Goal: Information Seeking & Learning: Learn about a topic

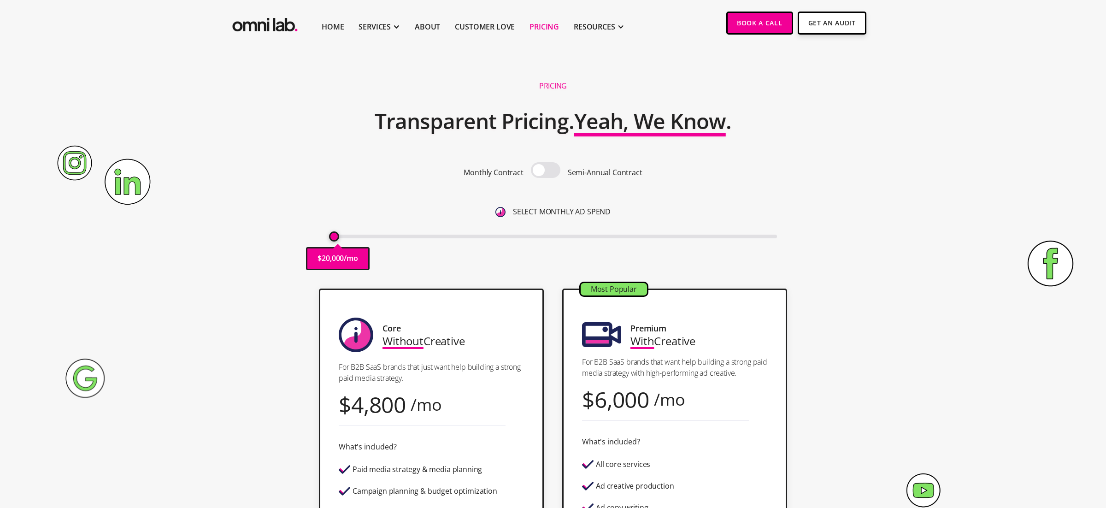
drag, startPoint x: 331, startPoint y: 239, endPoint x: 287, endPoint y: 256, distance: 47.4
click at [287, 256] on div "Pricing Transparent Pricing. Yeah, We Know . Monthly Contract Semi-Annual Contr…" at bounding box center [553, 176] width 560 height 205
click at [540, 171] on span at bounding box center [545, 170] width 29 height 16
click at [545, 171] on input "checkbox" at bounding box center [545, 171] width 0 height 0
click at [548, 168] on span at bounding box center [545, 170] width 29 height 16
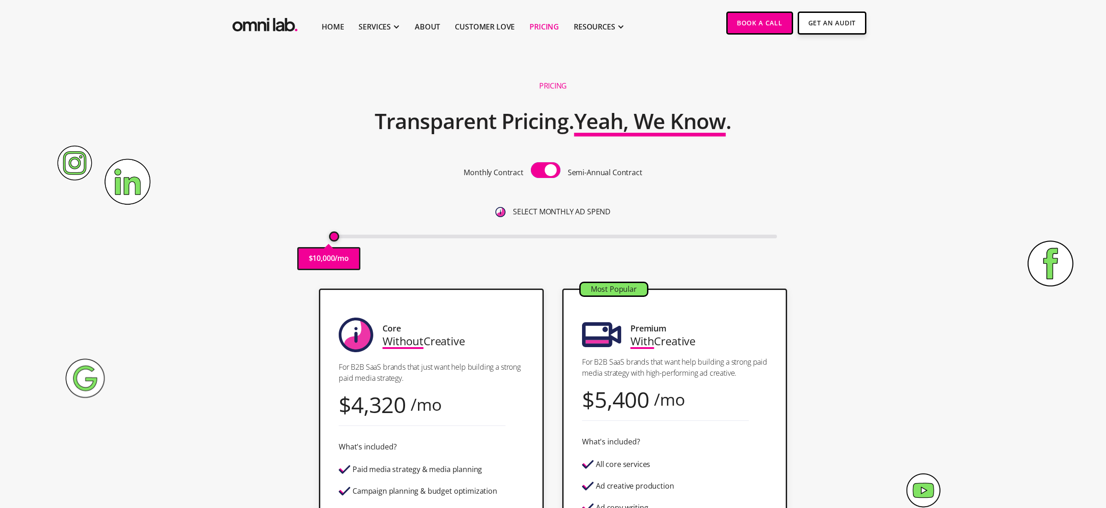
click at [545, 171] on input "checkbox" at bounding box center [545, 171] width 0 height 0
click at [548, 168] on span at bounding box center [545, 170] width 29 height 16
click at [545, 171] on input "checkbox" at bounding box center [545, 171] width 0 height 0
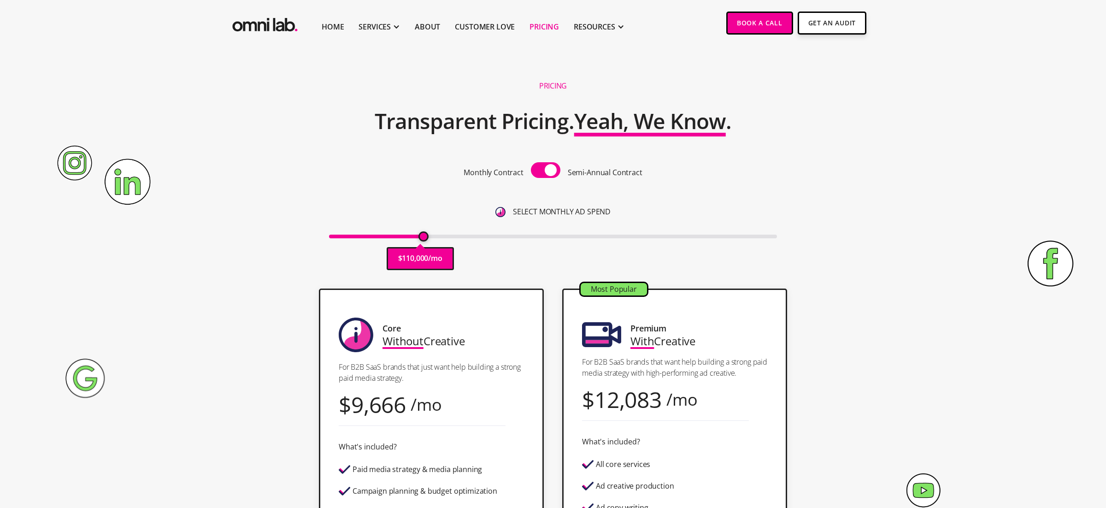
drag, startPoint x: 332, startPoint y: 237, endPoint x: 421, endPoint y: 237, distance: 88.9
click at [421, 237] on input "range" at bounding box center [553, 236] width 448 height 4
type input "105000"
click at [419, 237] on input "range" at bounding box center [553, 236] width 448 height 4
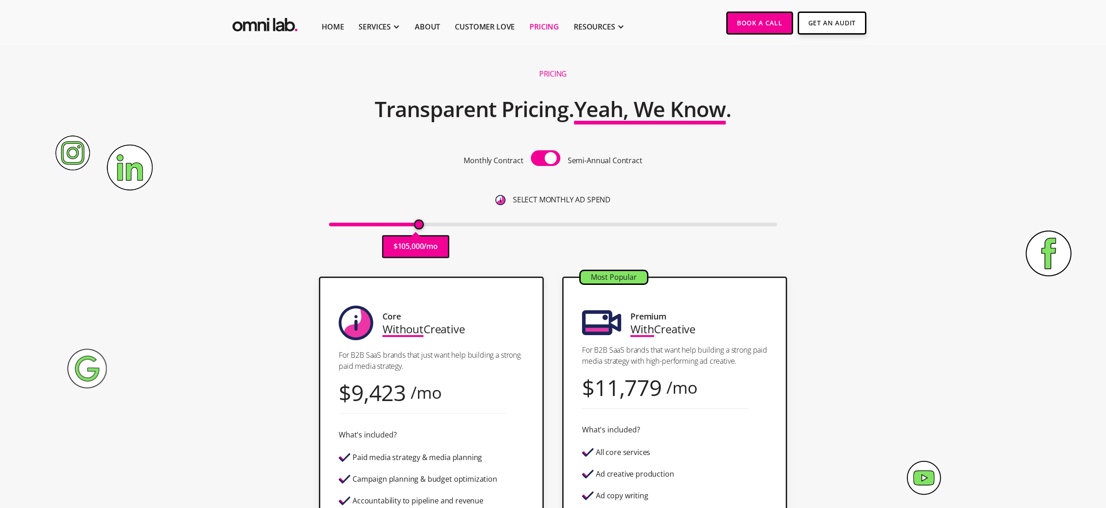
scroll to position [14, 0]
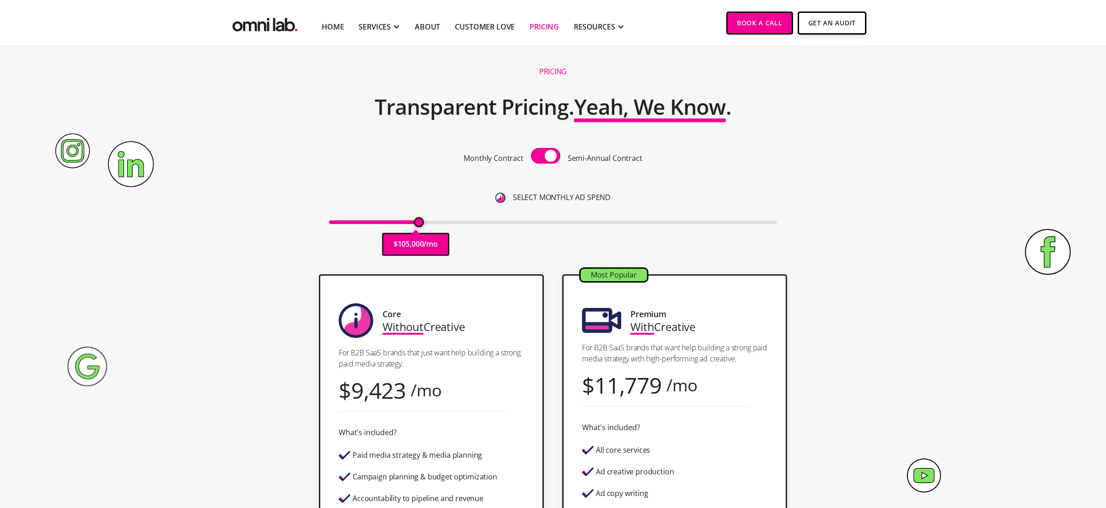
click at [545, 158] on span at bounding box center [545, 156] width 29 height 16
click at [545, 157] on input "checkbox" at bounding box center [545, 157] width 0 height 0
click at [545, 158] on span at bounding box center [545, 156] width 29 height 16
click at [545, 157] on input "checkbox" at bounding box center [545, 157] width 0 height 0
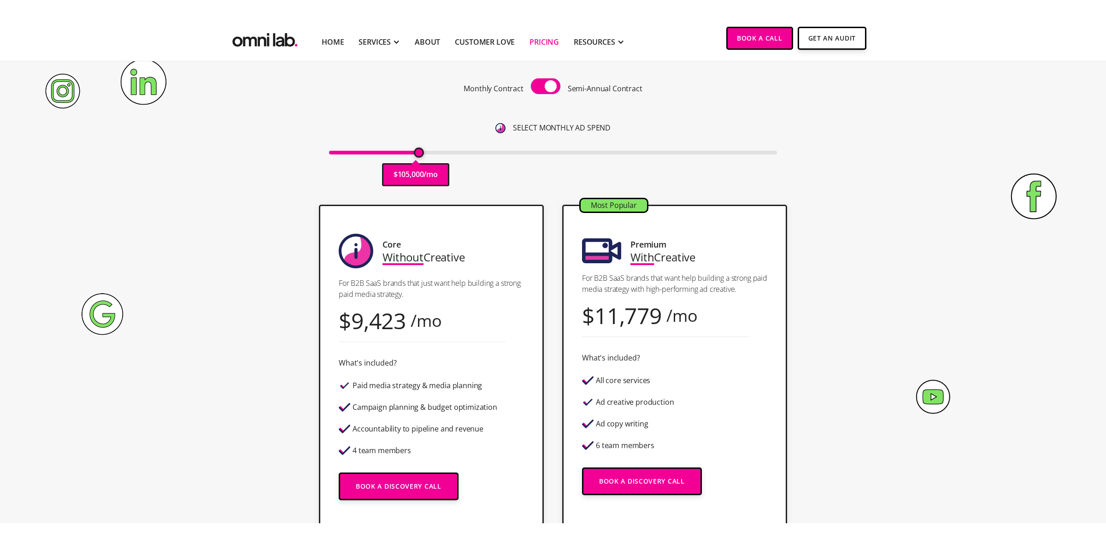
scroll to position [101, 0]
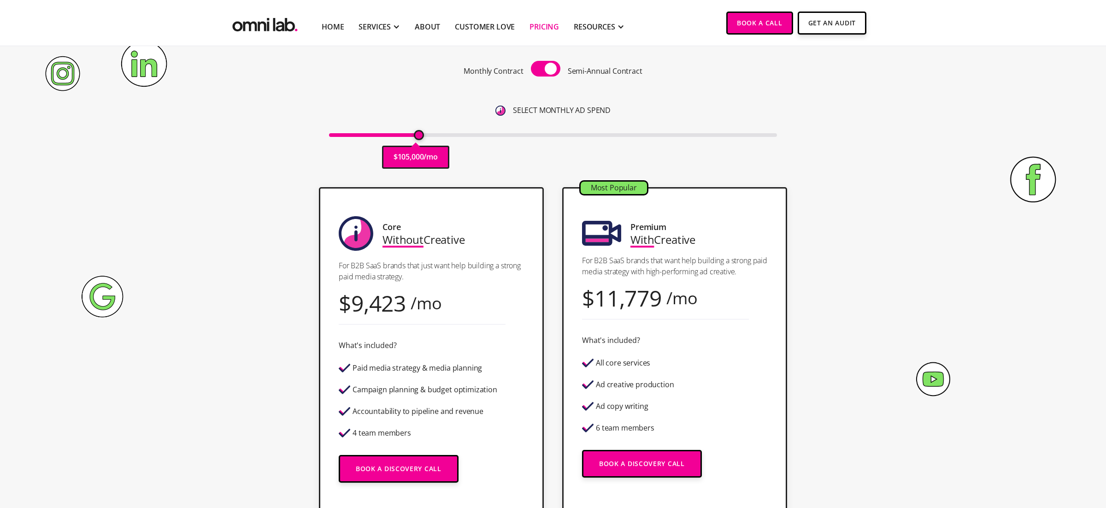
click at [401, 233] on span "Without" at bounding box center [402, 239] width 41 height 15
click at [676, 233] on div "With Creative" at bounding box center [662, 239] width 65 height 12
click at [234, 265] on section "Core Without Creative For B2B SaaS brands that just want help building a strong…" at bounding box center [553, 363] width 1106 height 370
